Goal: Communication & Community: Answer question/provide support

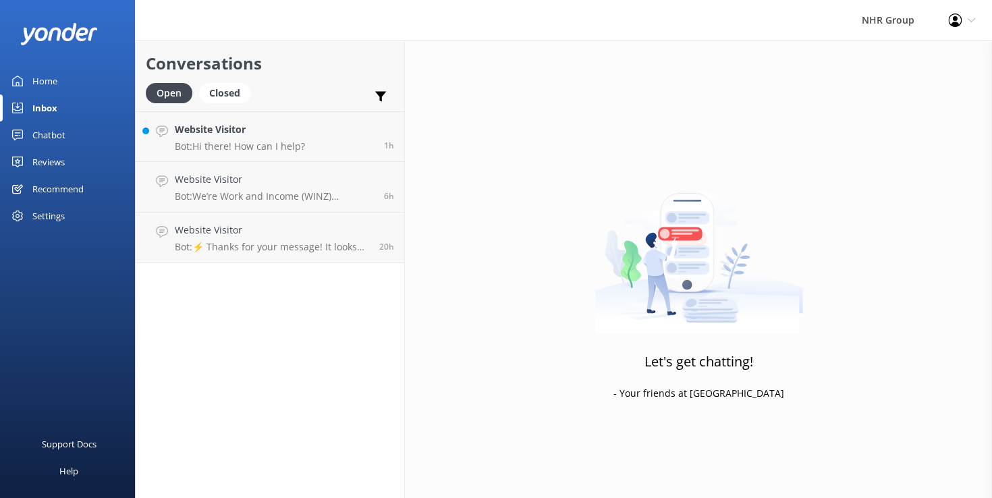
click at [501, 82] on div "Let's get chatting! - Your friends at [GEOGRAPHIC_DATA]" at bounding box center [698, 290] width 587 height 498
click at [242, 134] on h4 "Website Visitor" at bounding box center [240, 129] width 130 height 15
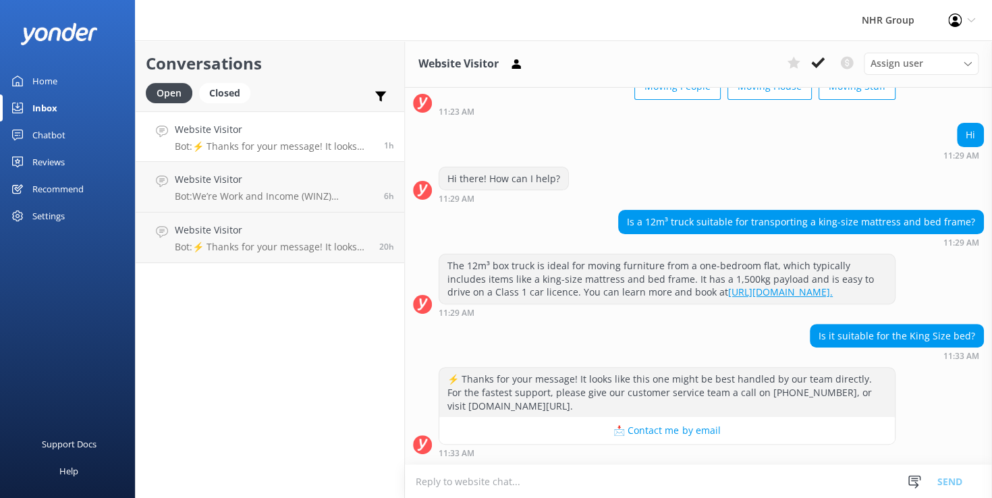
scroll to position [110, 0]
click at [331, 410] on div "Conversations Open Closed Important Converted Assigned to me Unassigned Website…" at bounding box center [270, 270] width 270 height 458
click at [679, 487] on textarea at bounding box center [698, 481] width 587 height 33
type textarea "Yes a 12m3 Truck will fit a King Size Bed."
click at [945, 479] on button "Send" at bounding box center [950, 481] width 51 height 34
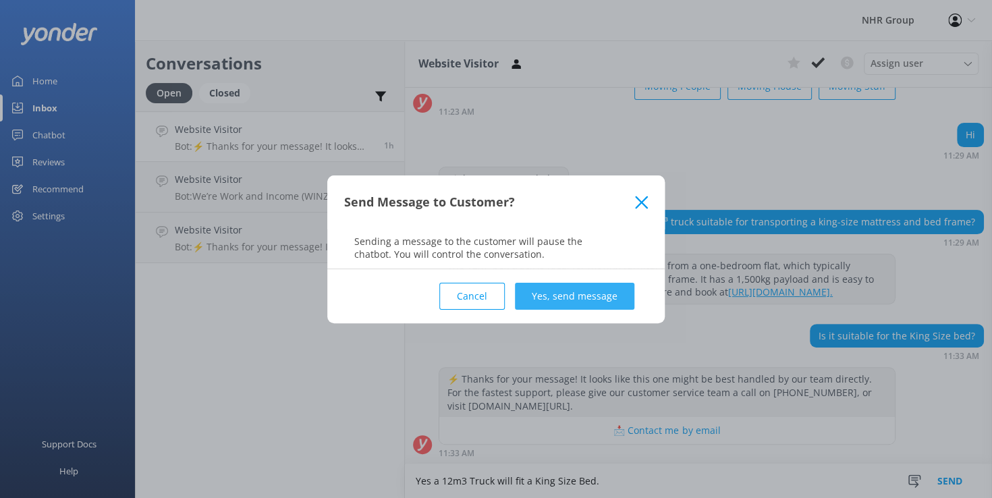
click at [569, 290] on button "Yes, send message" at bounding box center [574, 296] width 119 height 27
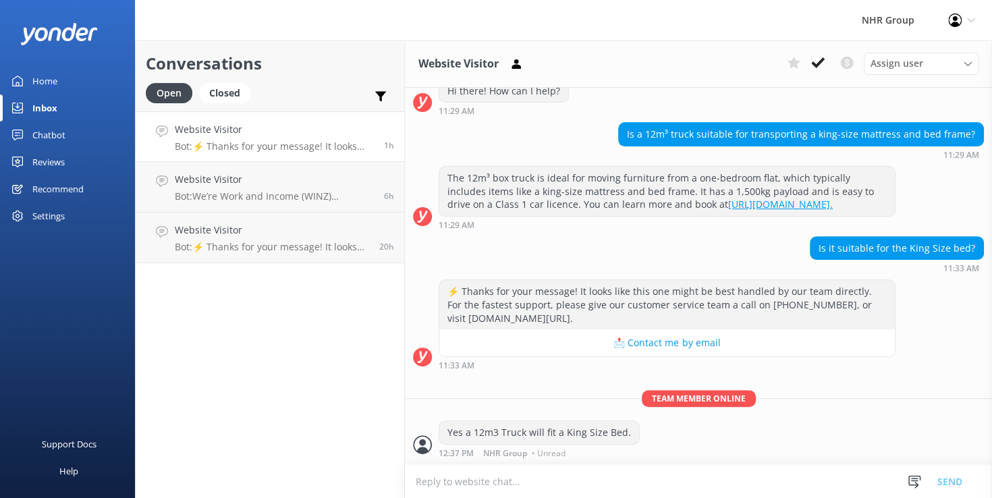
scroll to position [197, 0]
click at [269, 193] on p "Bot: We’re Work and Income (WINZ) registered suppliers, so you can trust us to …" at bounding box center [274, 196] width 199 height 12
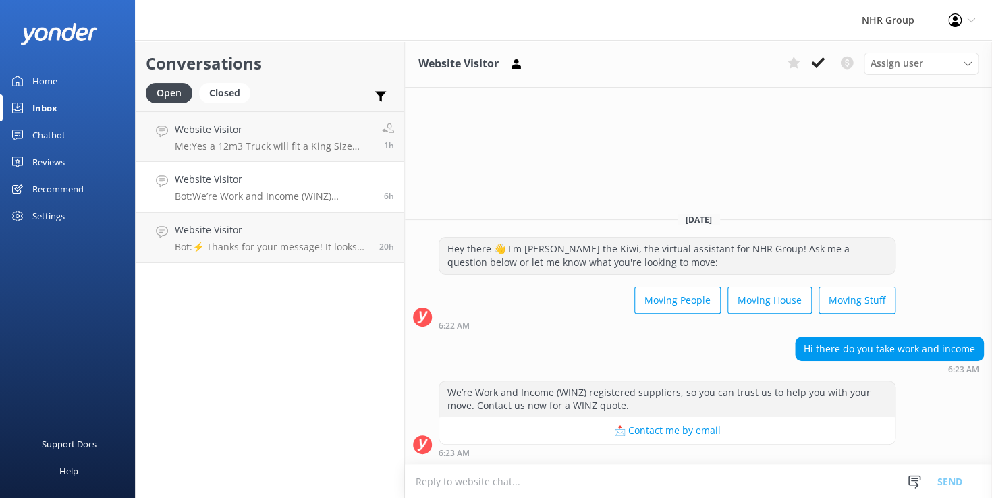
click at [947, 287] on div "Hey there 👋 I'm [PERSON_NAME] the Kiwi, the virtual assistant for NHR Group! As…" at bounding box center [698, 283] width 587 height 93
click at [290, 374] on div "Conversations Open Closed Important Converted Assigned to me Unassigned Website…" at bounding box center [270, 270] width 270 height 458
click at [310, 332] on div "Conversations Open Closed Important Converted Assigned to me Unassigned Website…" at bounding box center [270, 270] width 270 height 458
click at [342, 200] on p "Bot: We’re Work and Income (WINZ) registered suppliers, so you can trust us to …" at bounding box center [274, 196] width 199 height 12
click at [339, 123] on h4 "Website Visitor" at bounding box center [273, 129] width 197 height 15
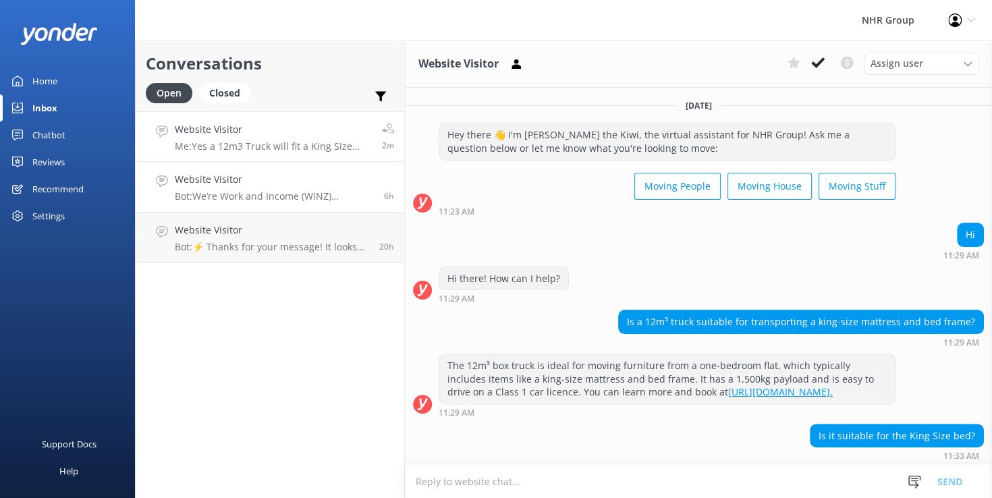
click at [336, 187] on h4 "Website Visitor" at bounding box center [274, 179] width 199 height 15
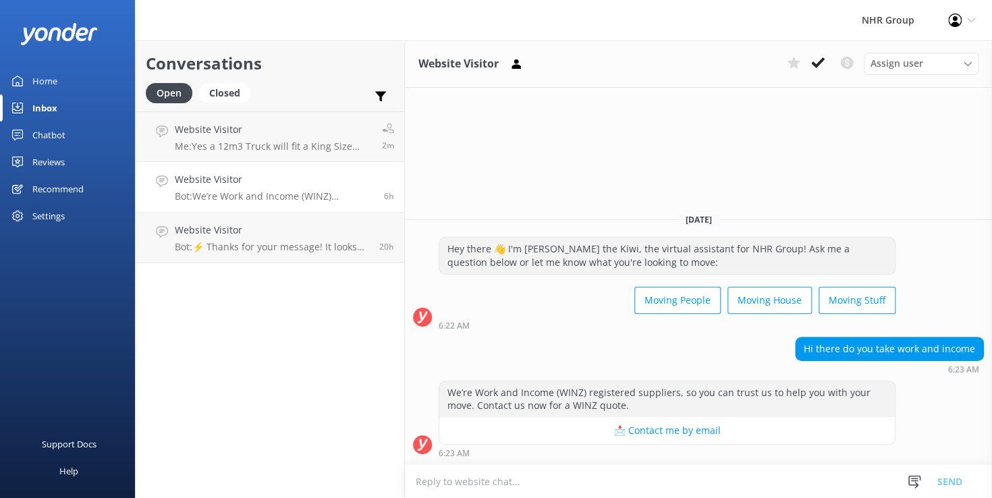
click at [269, 196] on p "Bot: We’re Work and Income (WINZ) registered suppliers, so you can trust us to …" at bounding box center [274, 196] width 199 height 12
click at [270, 190] on div "Website Visitor Bot: We’re Work and Income (WINZ) registered suppliers, so you …" at bounding box center [274, 187] width 199 height 30
click at [294, 188] on div "Website Visitor Bot: We’re Work and Income (WINZ) registered suppliers, so you …" at bounding box center [274, 187] width 199 height 30
click at [823, 63] on icon at bounding box center [819, 63] width 14 height 14
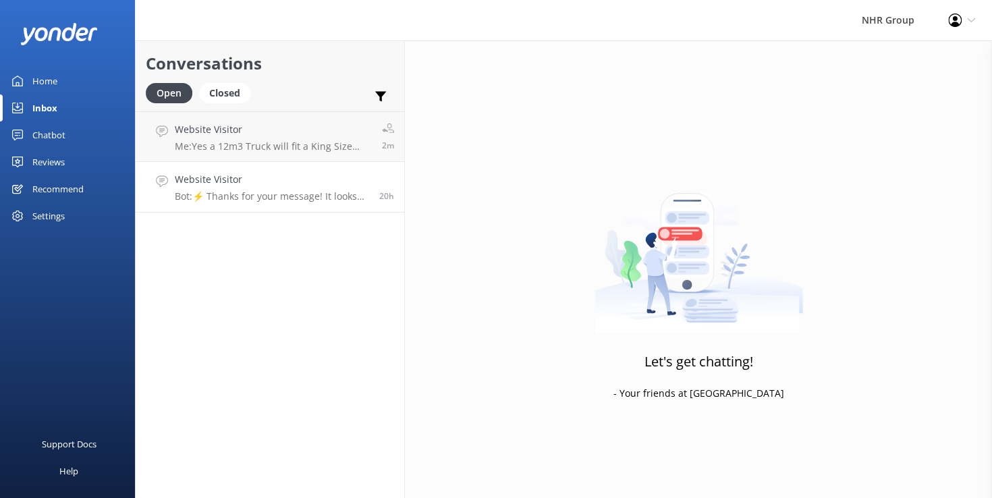
click at [301, 196] on p "Bot: ⚡ Thanks for your message! It looks like this one might be best handled by…" at bounding box center [272, 196] width 194 height 12
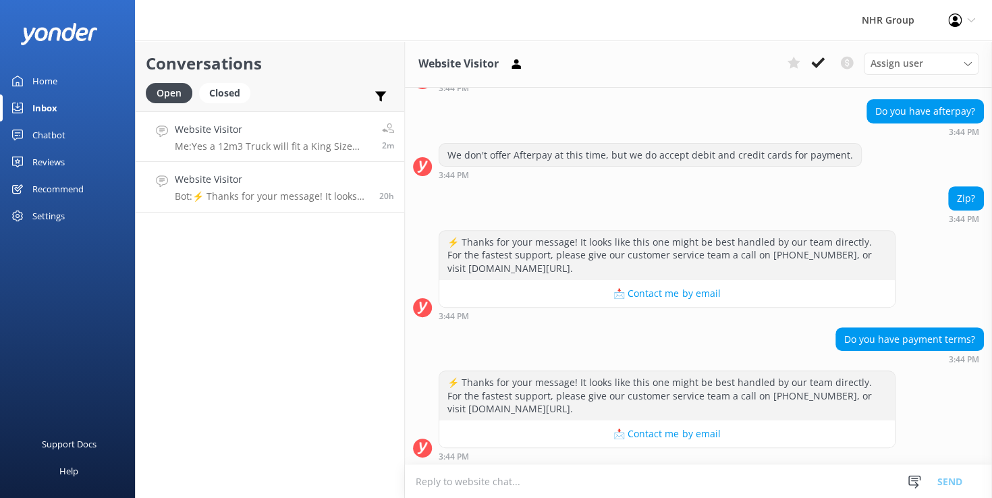
click at [282, 146] on p "Me: Yes a 12m3 Truck will fit a King Size Bed." at bounding box center [273, 146] width 197 height 12
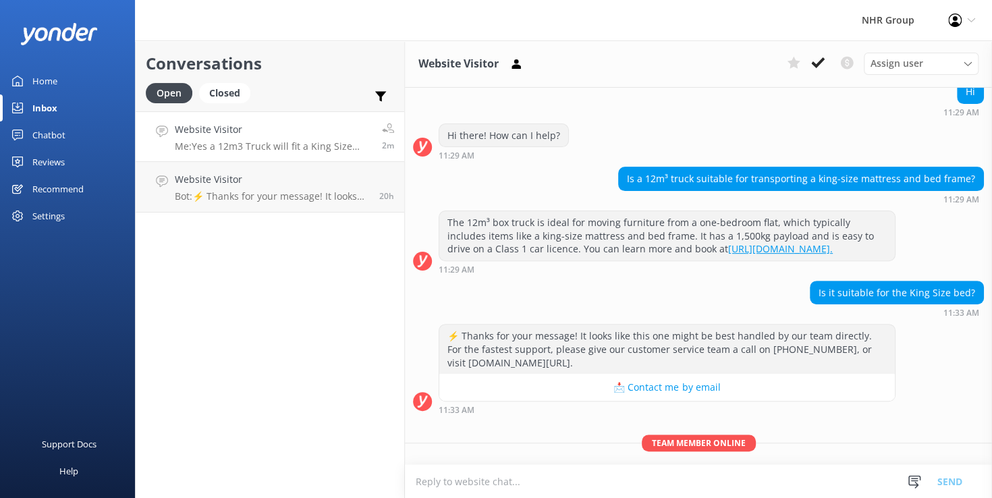
scroll to position [197, 0]
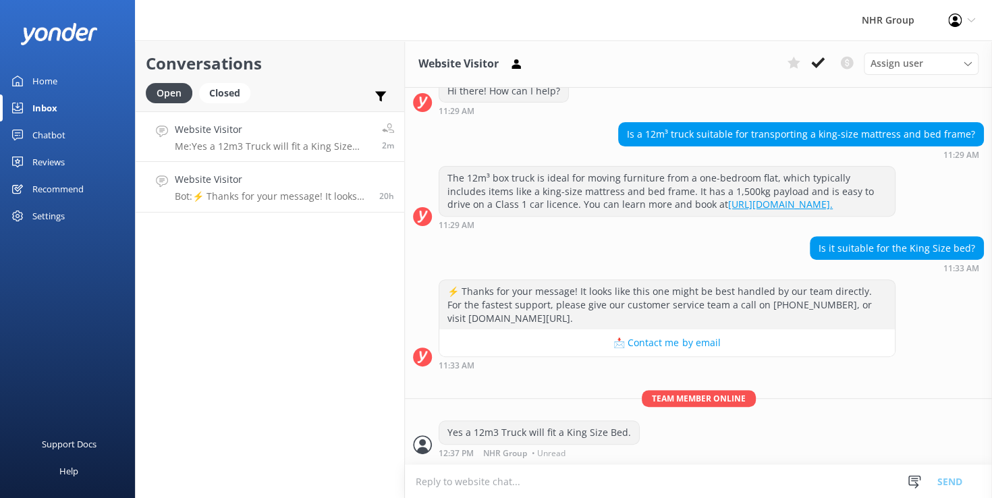
click at [263, 190] on div "Website Visitor Bot: ⚡ Thanks for your message! It looks like this one might be…" at bounding box center [272, 187] width 194 height 30
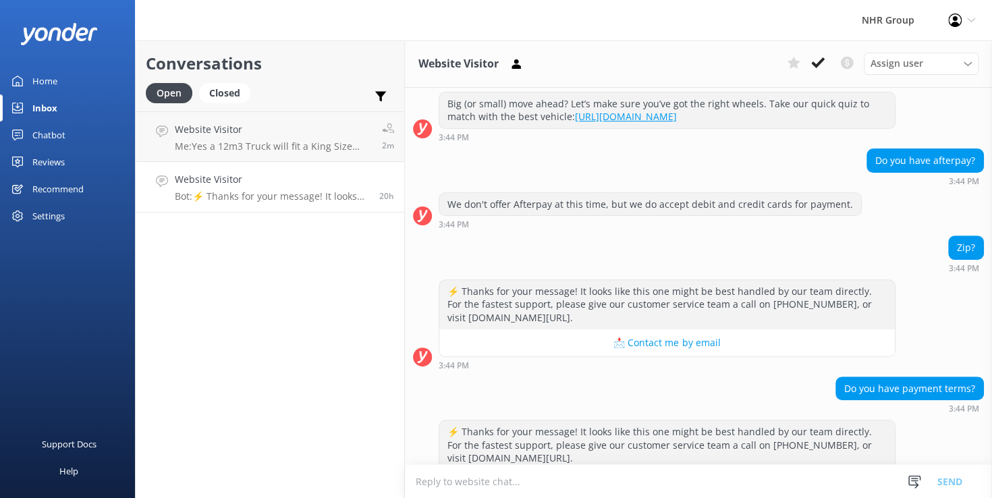
scroll to position [224, 0]
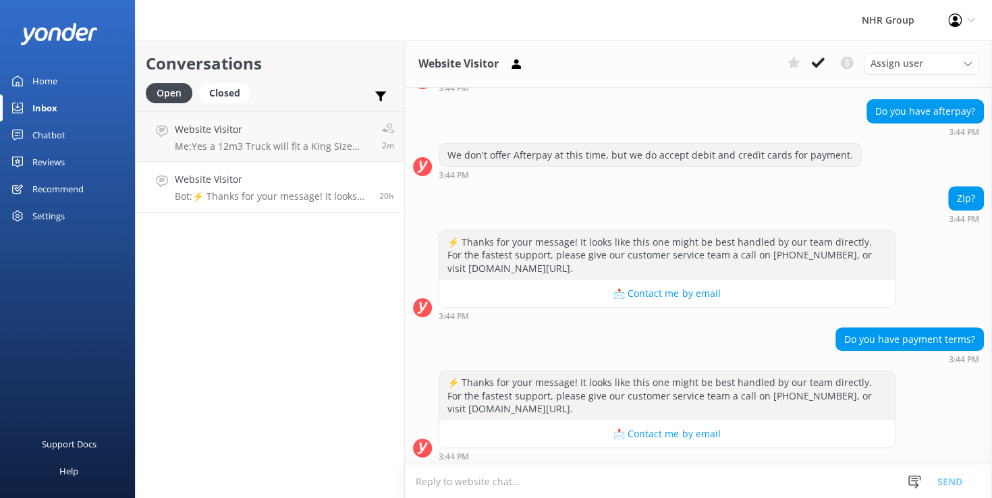
click at [272, 291] on div "Conversations Open Closed Important Converted Assigned to me Unassigned Website…" at bounding box center [270, 270] width 270 height 458
click at [238, 277] on div "Conversations Open Closed Important Converted Assigned to me Unassigned Website…" at bounding box center [270, 270] width 270 height 458
click at [298, 113] on link "Website Visitor Me: Yes a 12m3 Truck will fit a King Size Bed. 2m" at bounding box center [270, 136] width 269 height 51
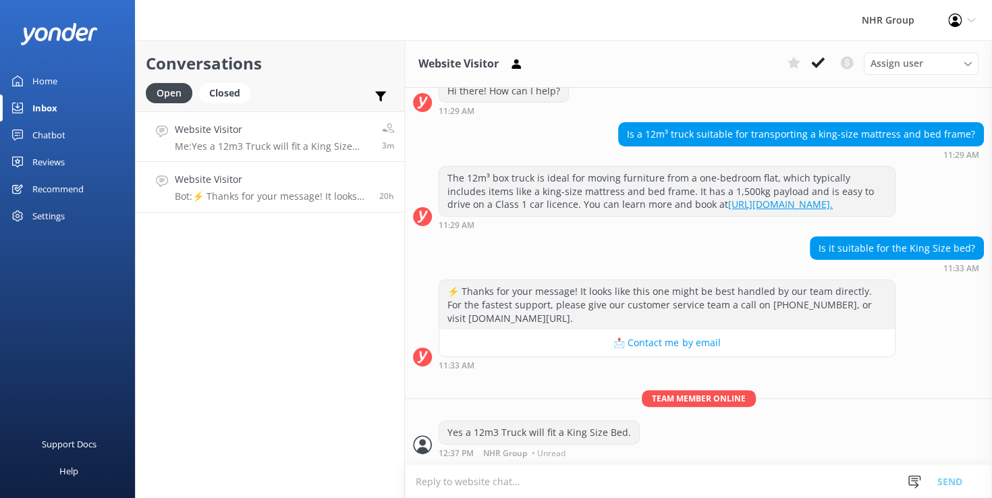
click at [289, 184] on h4 "Website Visitor" at bounding box center [272, 179] width 194 height 15
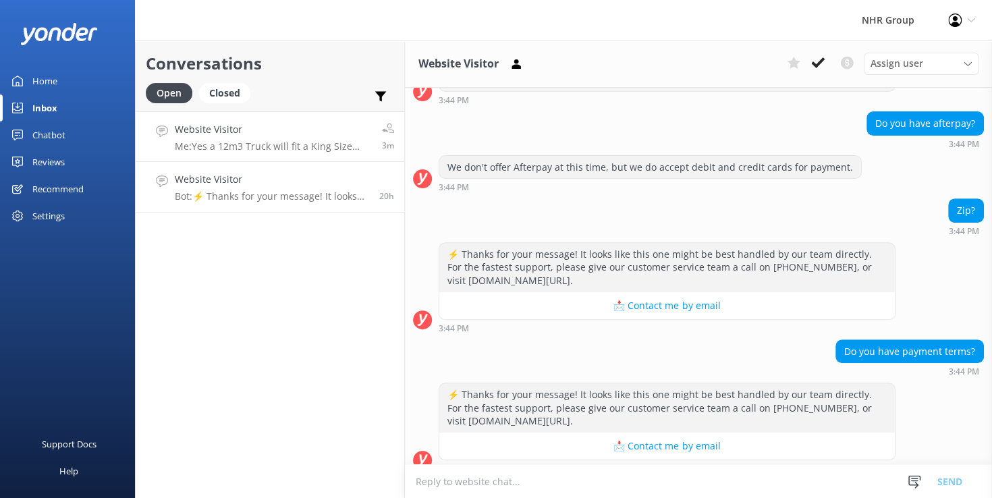
click at [286, 123] on h4 "Website Visitor" at bounding box center [273, 129] width 197 height 15
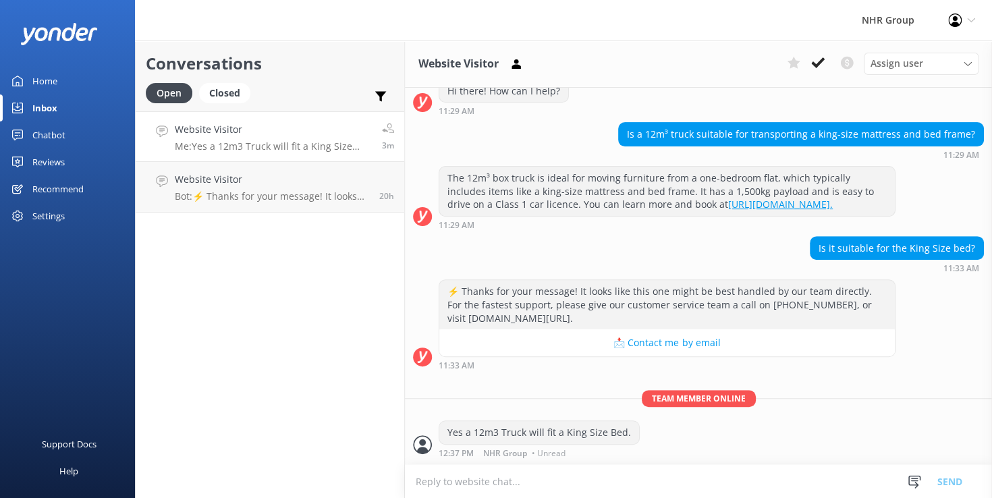
scroll to position [197, 0]
click at [245, 312] on div "Conversations Open Closed Important Converted Assigned to me Unassigned Website…" at bounding box center [270, 270] width 270 height 458
click at [244, 158] on link "Website Visitor Me: Yes a 12m3 Truck will fit a King Size Bed. 3m" at bounding box center [270, 136] width 269 height 51
